Goal: Transaction & Acquisition: Obtain resource

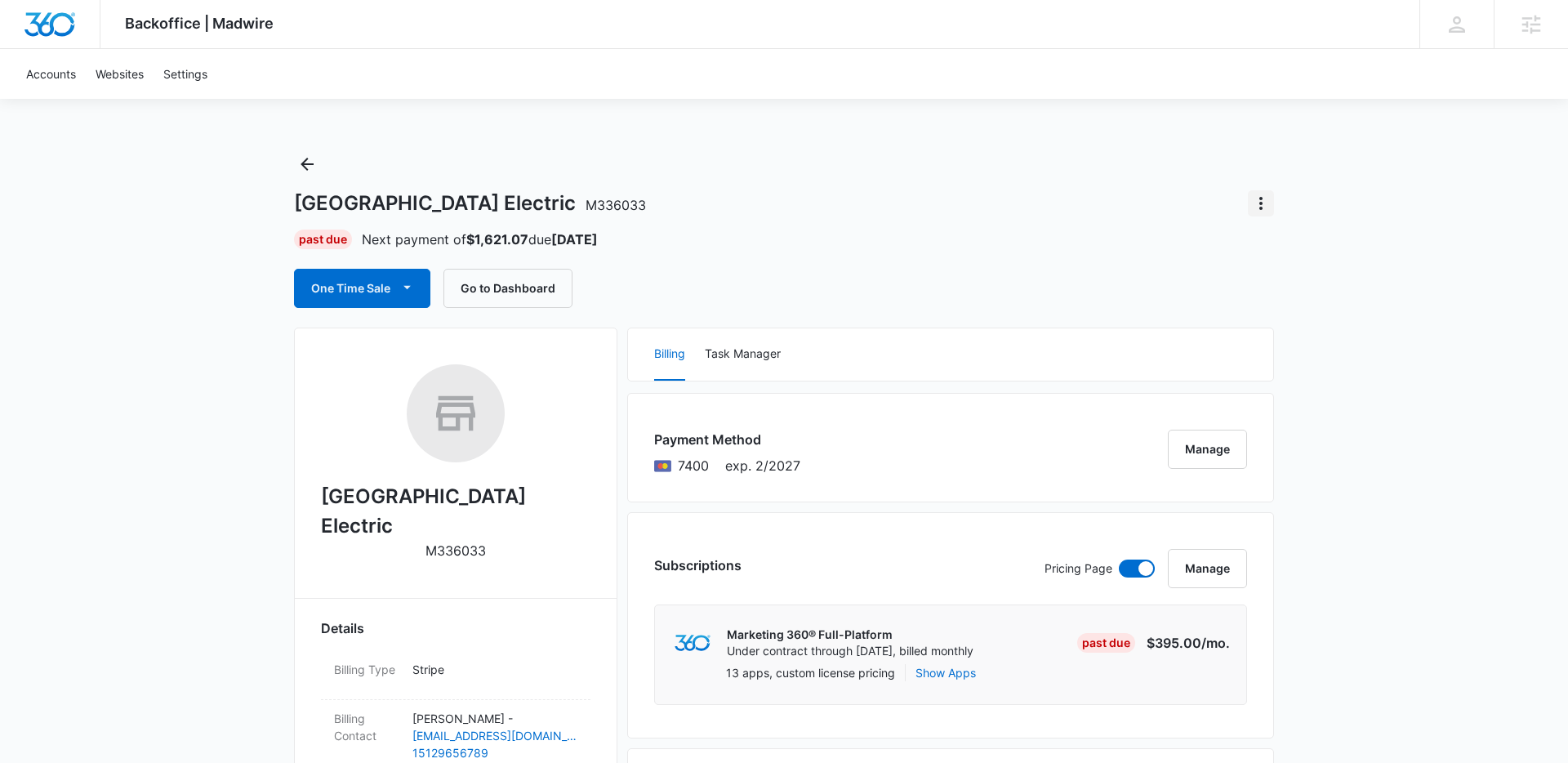
click at [1262, 196] on icon "Actions" at bounding box center [1262, 204] width 20 height 20
click at [1073, 300] on div "One Time Sale Go to Dashboard" at bounding box center [784, 289] width 980 height 39
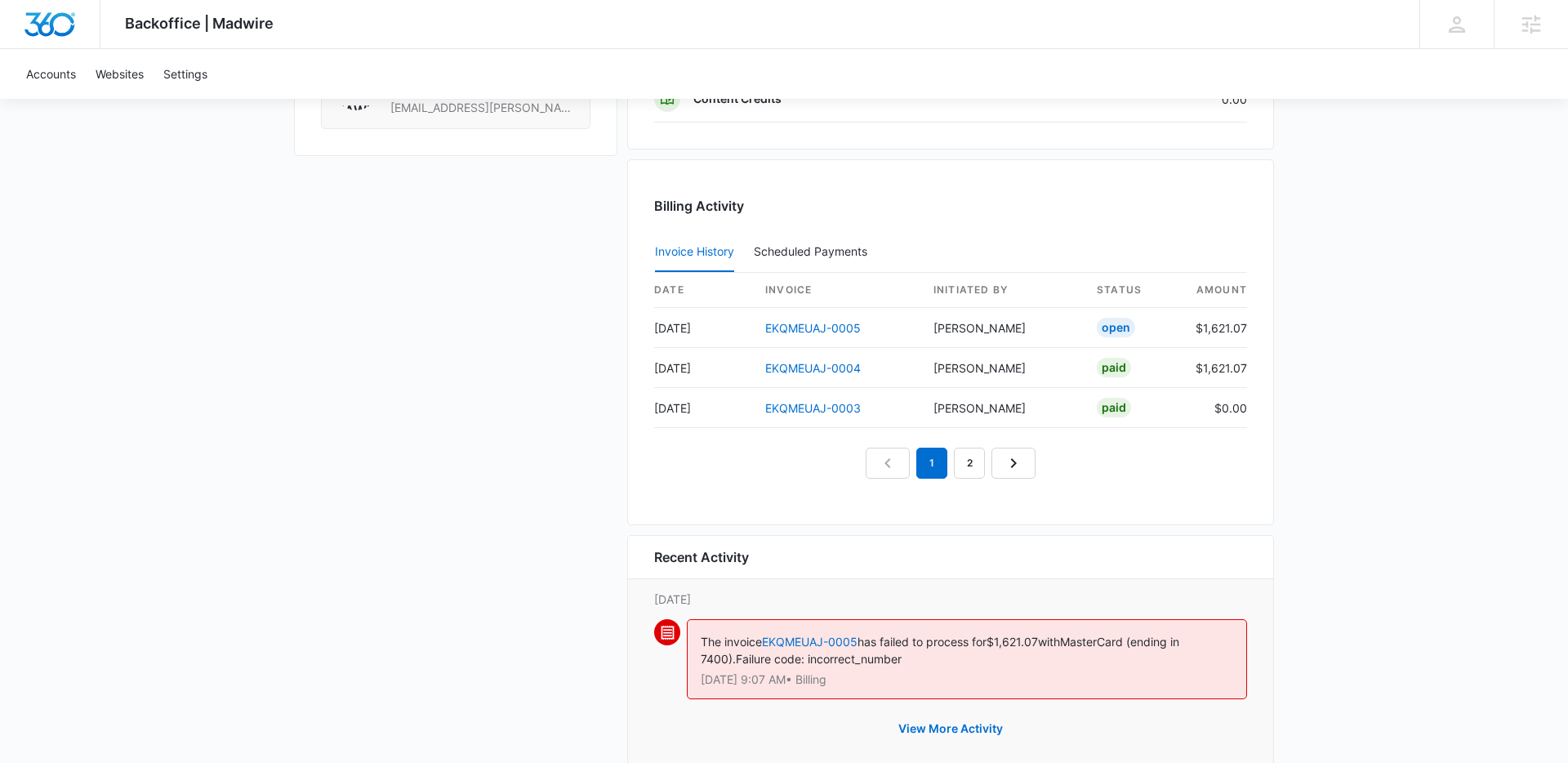
scroll to position [1511, 0]
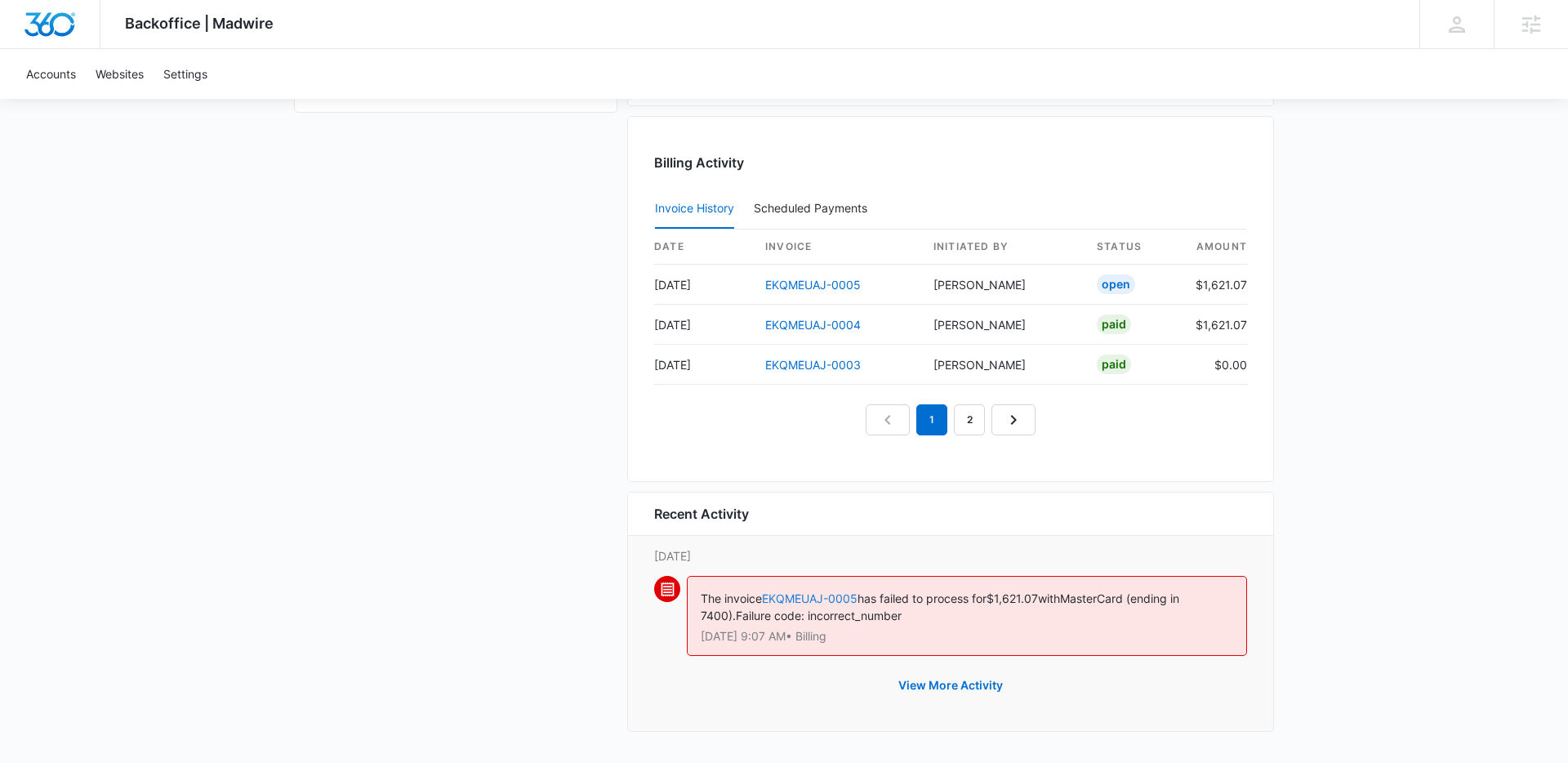
click at [835, 592] on link "EKQMEUAJ-0005" at bounding box center [809, 599] width 96 height 14
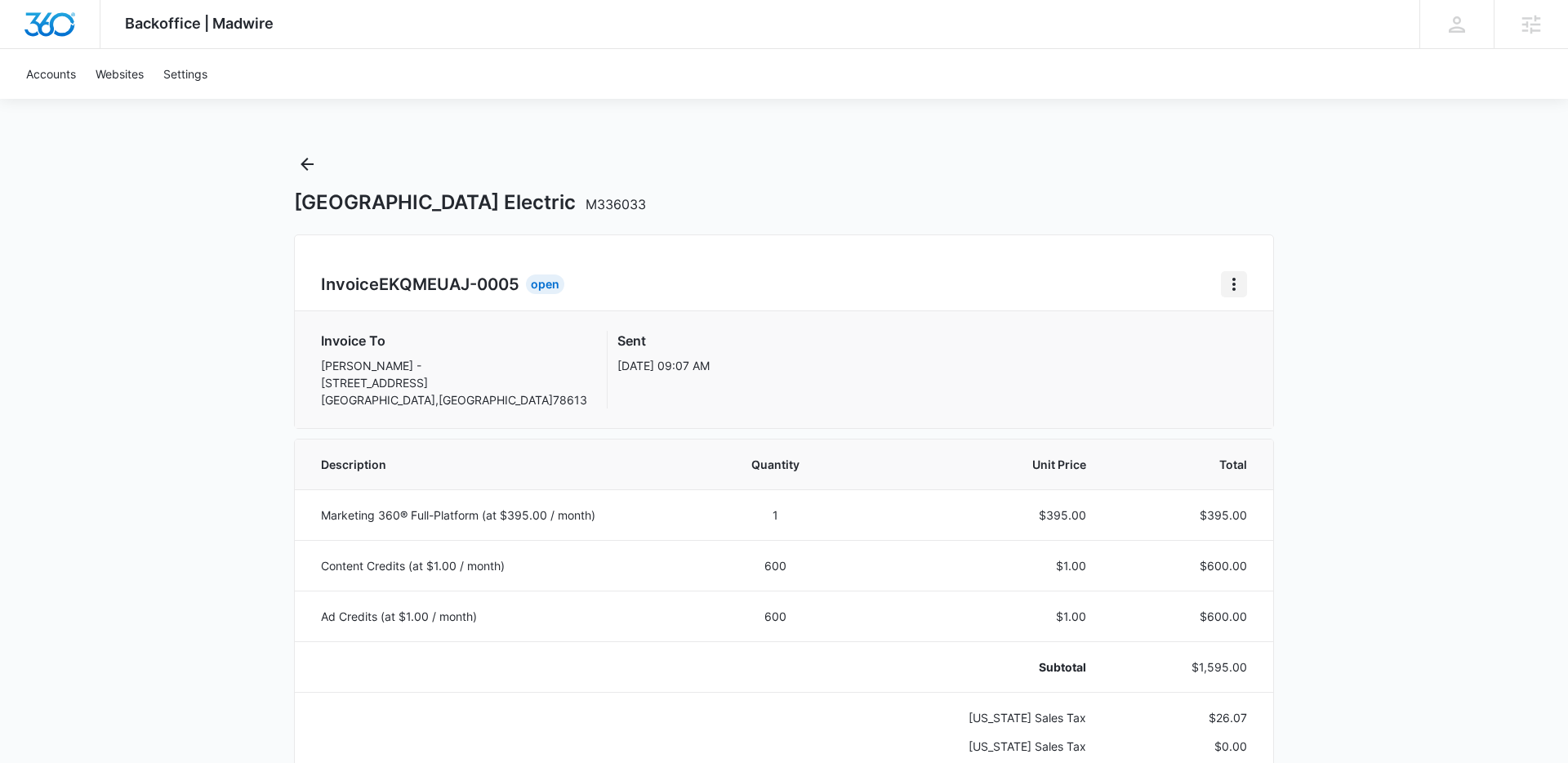
click at [1237, 282] on icon "Home" at bounding box center [1235, 284] width 20 height 20
click at [1245, 327] on link "Download Invoice" at bounding box center [1289, 330] width 95 height 14
